Goal: Information Seeking & Learning: Check status

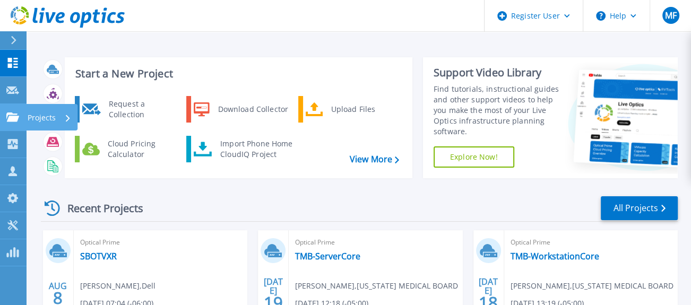
click at [17, 114] on icon at bounding box center [12, 116] width 13 height 9
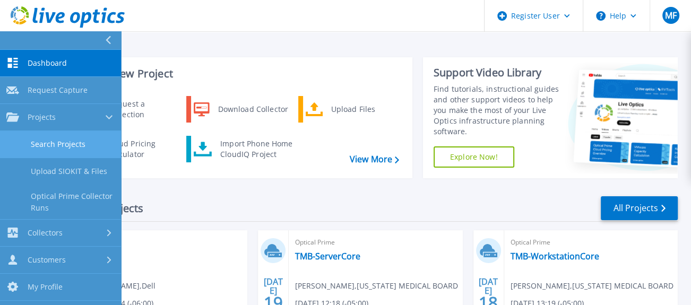
click at [61, 145] on link "Search Projects" at bounding box center [60, 144] width 121 height 27
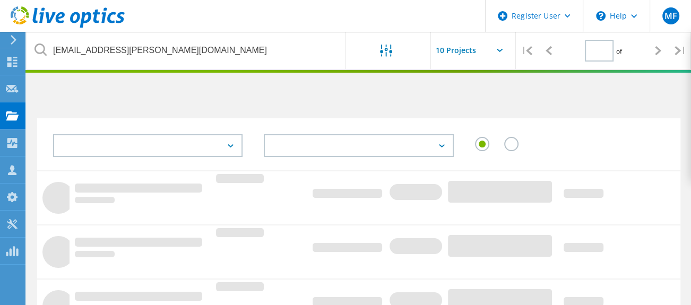
type input "1"
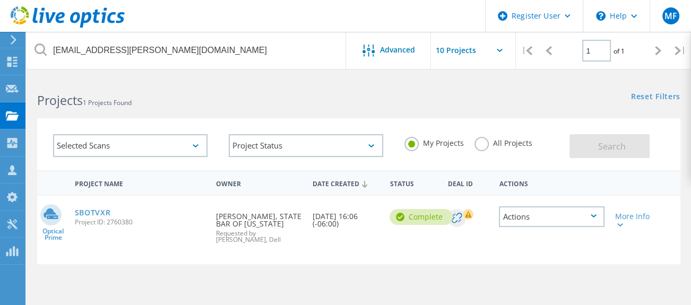
click at [482, 143] on label "All Projects" at bounding box center [503, 142] width 58 height 10
click at [0, 0] on input "All Projects" at bounding box center [0, 0] width 0 height 0
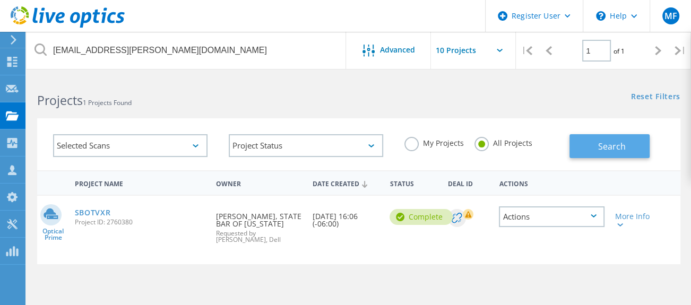
click at [615, 142] on span "Search" at bounding box center [612, 147] width 28 height 12
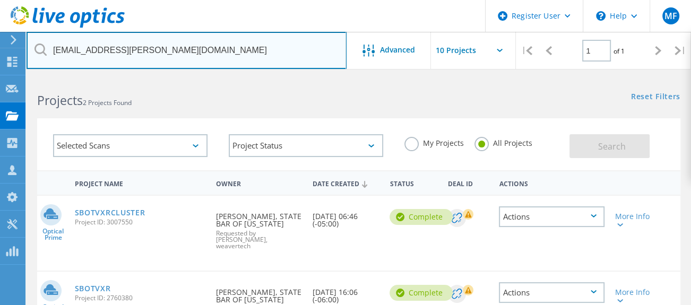
drag, startPoint x: 202, startPoint y: 56, endPoint x: 38, endPoint y: 40, distance: 164.6
click at [38, 40] on input "[EMAIL_ADDRESS][PERSON_NAME][DOMAIN_NAME]" at bounding box center [187, 50] width 320 height 37
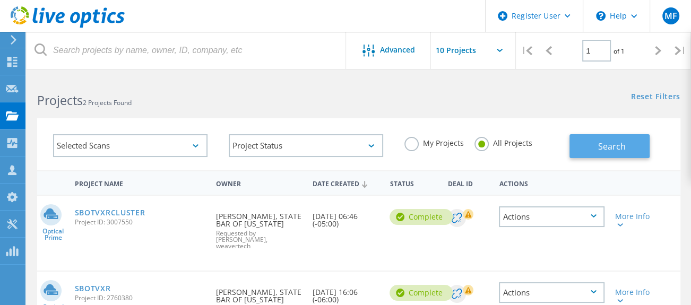
click at [589, 143] on button "Search" at bounding box center [609, 146] width 80 height 24
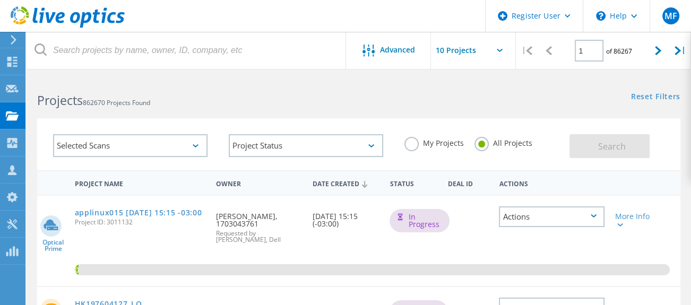
click at [408, 141] on label "My Projects" at bounding box center [433, 142] width 59 height 10
click at [0, 0] on input "My Projects" at bounding box center [0, 0] width 0 height 0
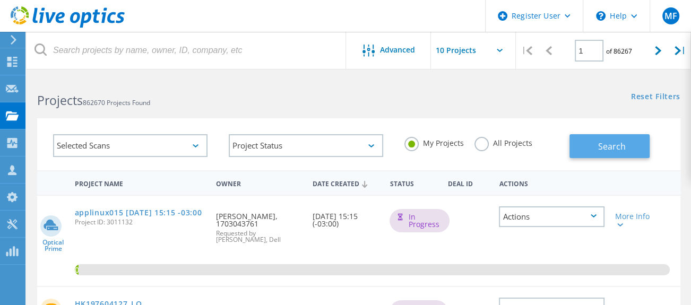
click at [613, 145] on span "Search" at bounding box center [612, 147] width 28 height 12
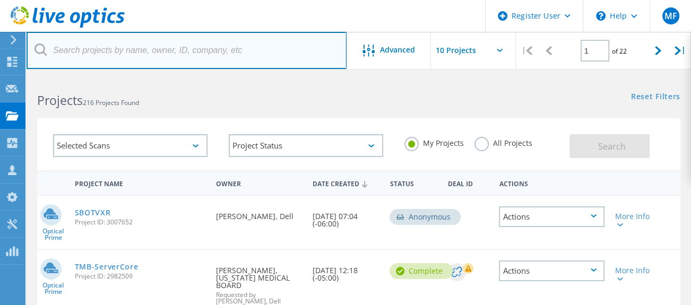
click at [127, 47] on input "text" at bounding box center [187, 50] width 320 height 37
paste input "DELL ML3 TAPE LIBRARY,ML3,48U"
type input "DELL ML3 TAPE LIBRARY,ML3,48U"
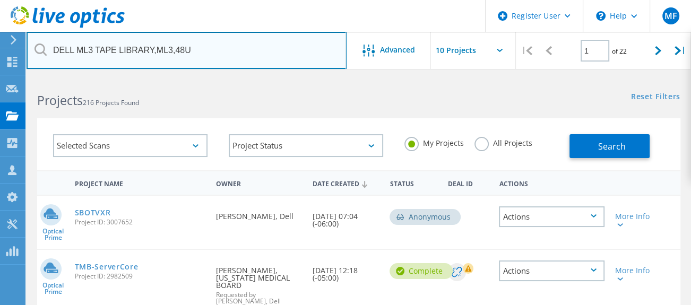
drag, startPoint x: 192, startPoint y: 48, endPoint x: 39, endPoint y: 41, distance: 152.9
click at [39, 42] on input "DELL ML3 TAPE LIBRARY,ML3,48U" at bounding box center [187, 50] width 320 height 37
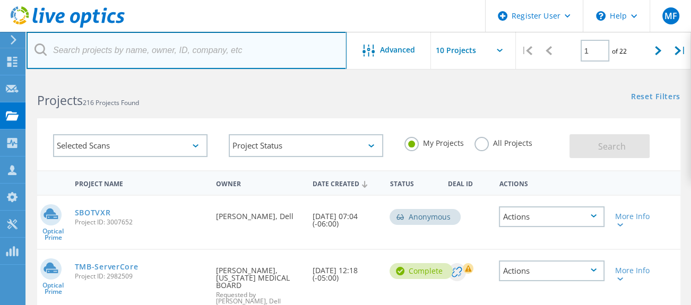
click at [123, 53] on input "text" at bounding box center [187, 50] width 320 height 37
paste input "[EMAIL_ADDRESS][DOMAIN_NAME]"
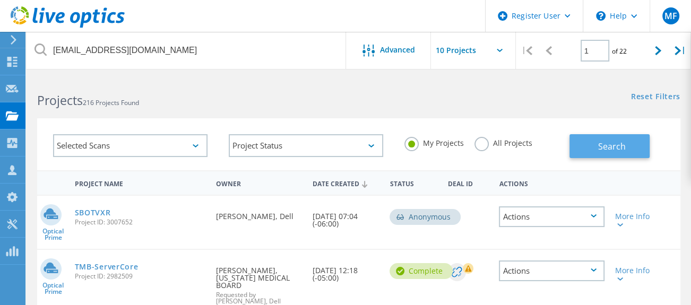
click at [602, 141] on span "Search" at bounding box center [612, 147] width 28 height 12
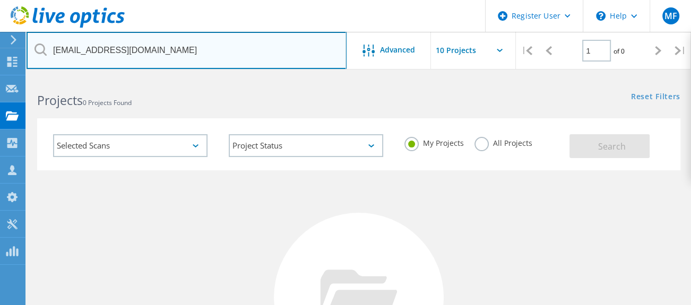
drag, startPoint x: 146, startPoint y: 52, endPoint x: 32, endPoint y: 49, distance: 113.6
click at [33, 49] on input "[EMAIL_ADDRESS][DOMAIN_NAME]" at bounding box center [187, 50] width 320 height 37
paste input "anny.[PERSON_NAME]"
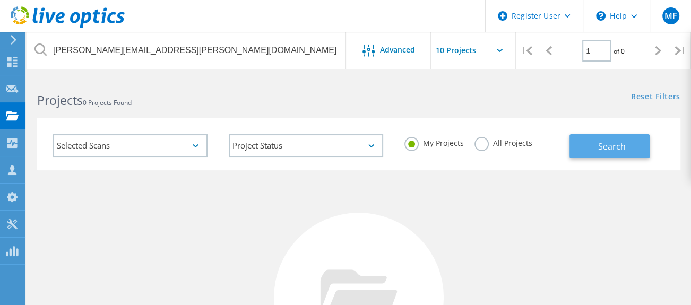
click at [596, 144] on button "Search" at bounding box center [609, 146] width 80 height 24
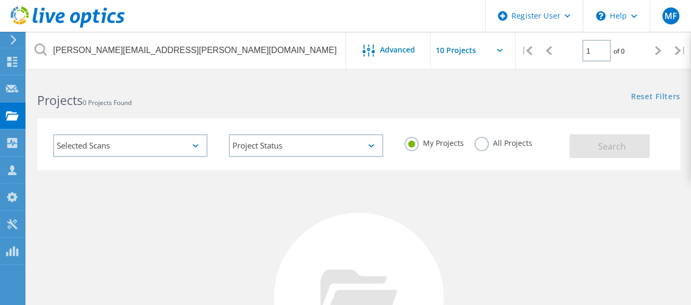
click at [483, 145] on label "All Projects" at bounding box center [503, 142] width 58 height 10
click at [0, 0] on input "All Projects" at bounding box center [0, 0] width 0 height 0
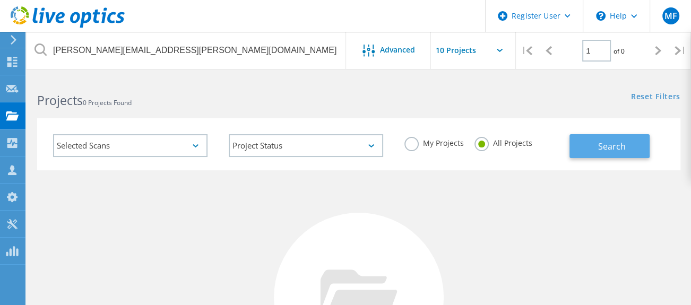
click at [608, 149] on span "Search" at bounding box center [612, 147] width 28 height 12
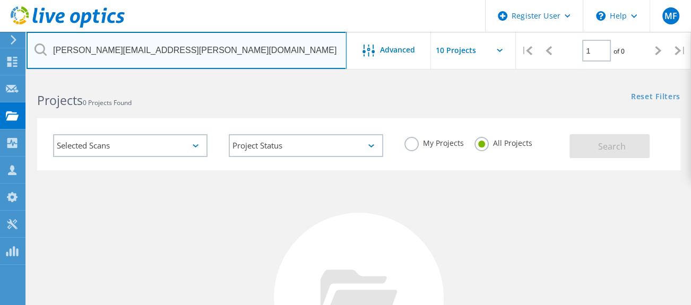
drag, startPoint x: 171, startPoint y: 52, endPoint x: 40, endPoint y: 52, distance: 131.0
click at [40, 52] on div "[PERSON_NAME][EMAIL_ADDRESS][PERSON_NAME][DOMAIN_NAME]" at bounding box center [186, 50] width 319 height 37
paste input "DPRADE-C"
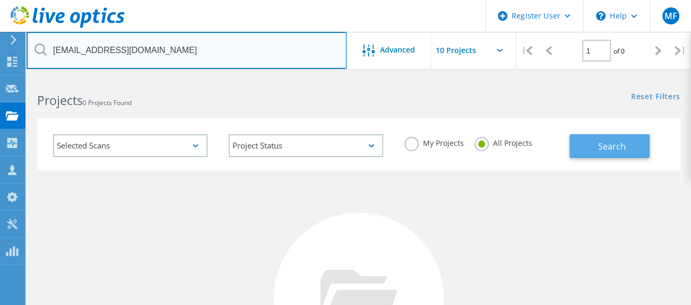
type input "[EMAIL_ADDRESS][DOMAIN_NAME]"
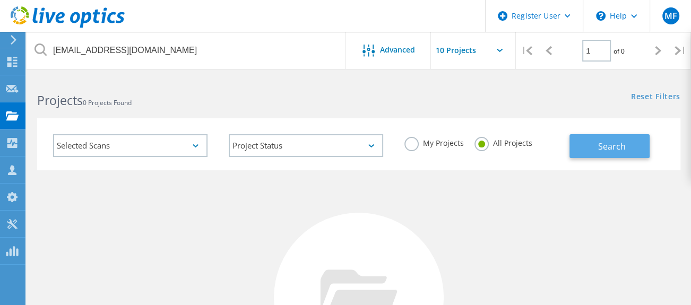
click at [603, 147] on span "Search" at bounding box center [612, 147] width 28 height 12
